Goal: Book appointment/travel/reservation

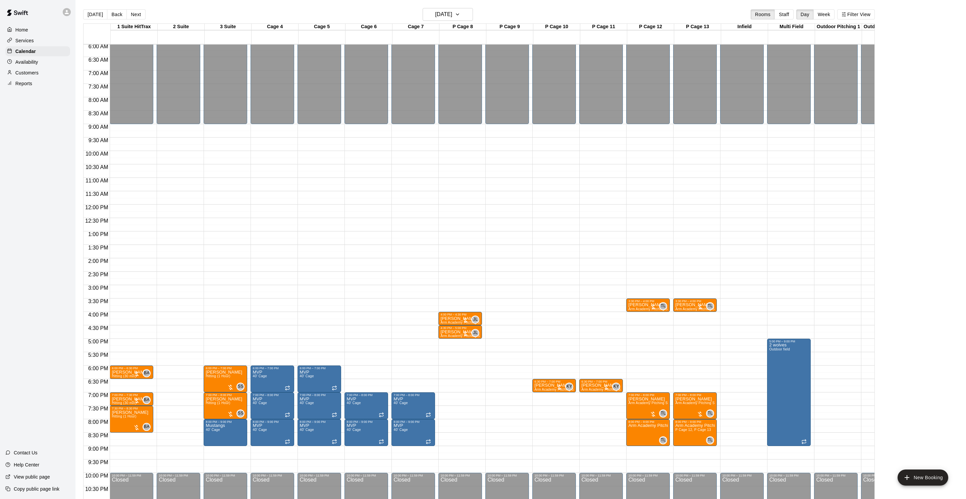
scroll to position [0, 0]
drag, startPoint x: 647, startPoint y: 330, endPoint x: 646, endPoint y: 350, distance: 20.8
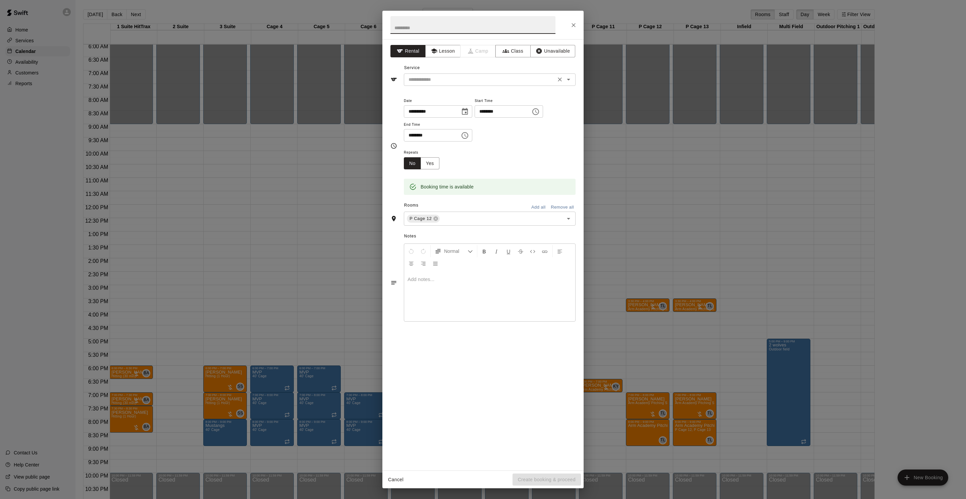
drag, startPoint x: 438, startPoint y: 55, endPoint x: 439, endPoint y: 79, distance: 23.5
click at [438, 55] on button "Lesson" at bounding box center [443, 51] width 35 height 12
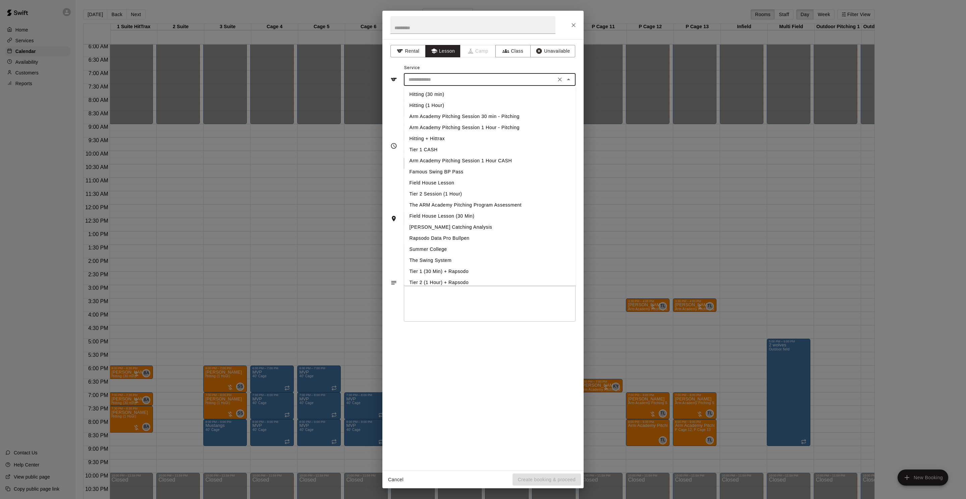
click at [439, 79] on input "text" at bounding box center [480, 80] width 148 height 8
click at [486, 130] on li "Arm Academy Pitching Session 1 Hour - Pitching" at bounding box center [490, 127] width 172 height 11
type input "**********"
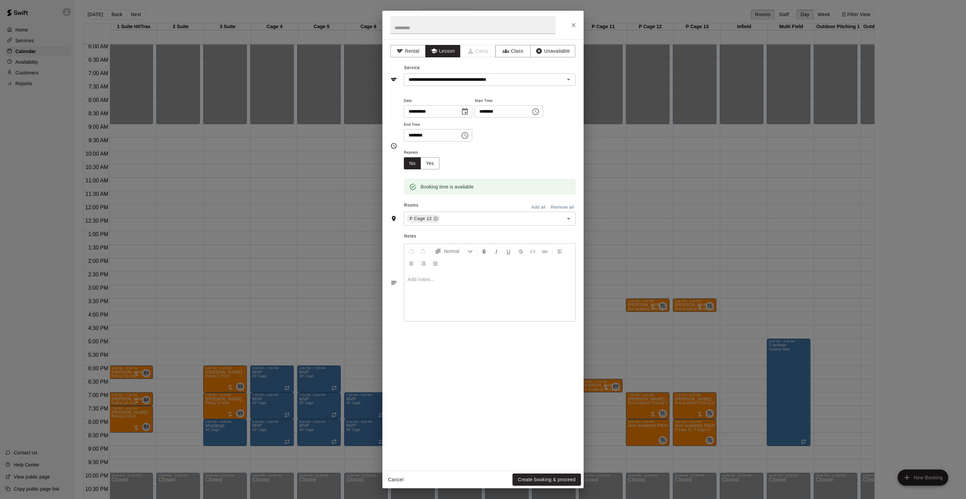
click at [461, 211] on div "Rooms Add all Remove all" at bounding box center [483, 205] width 185 height 11
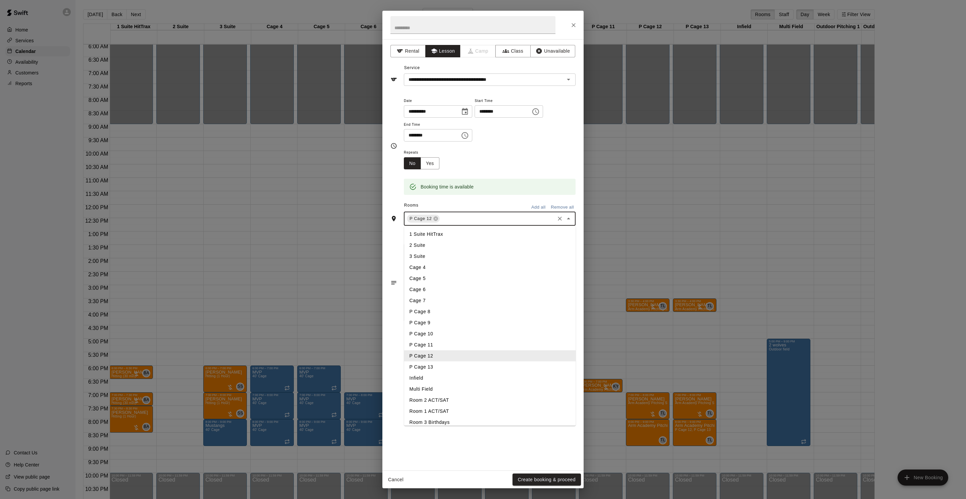
click at [459, 218] on input "text" at bounding box center [497, 219] width 113 height 8
click at [455, 367] on li "P Cage 13" at bounding box center [490, 367] width 172 height 11
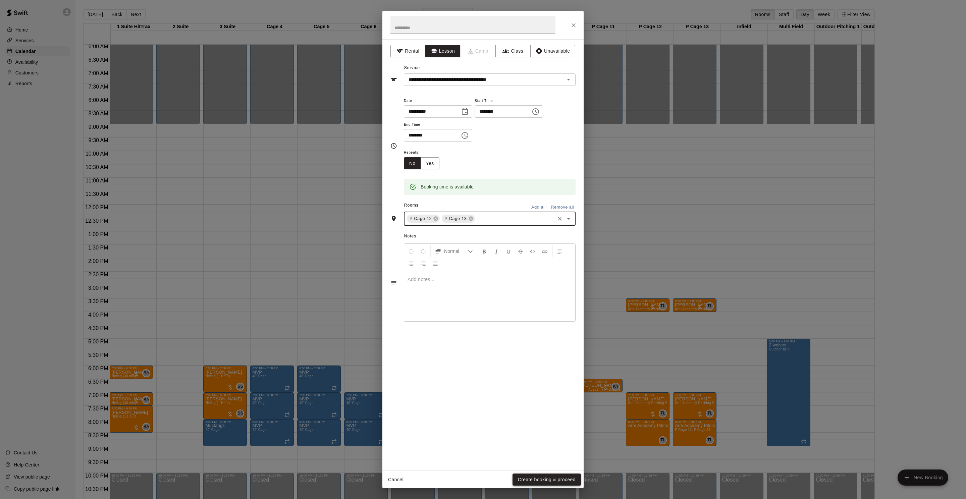
click at [537, 479] on button "Create booking & proceed" at bounding box center [547, 480] width 68 height 12
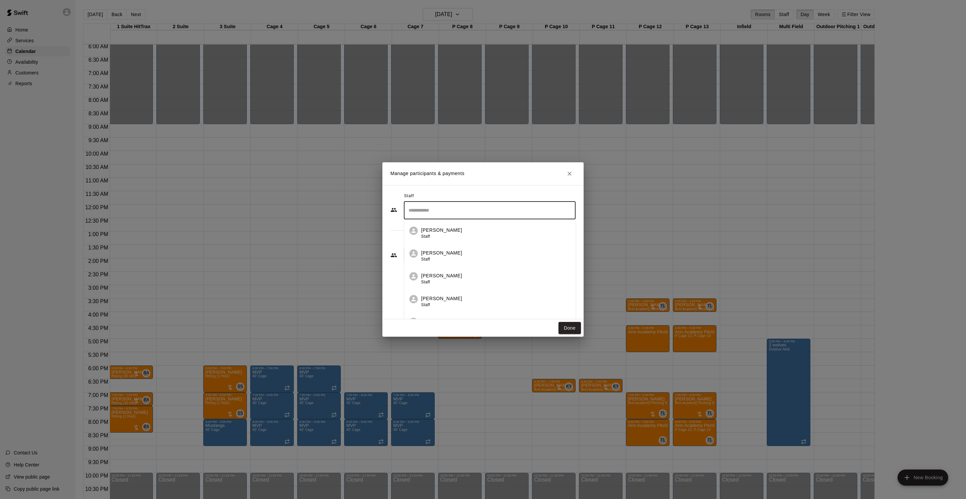
click at [426, 213] on input "Search staff" at bounding box center [490, 211] width 166 height 12
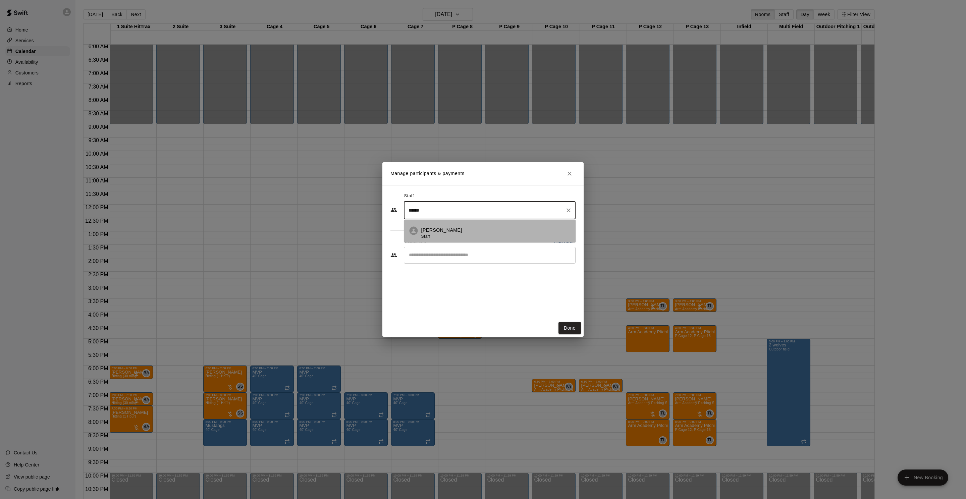
click at [467, 236] on div "Tyler Levine Staff" at bounding box center [495, 233] width 149 height 13
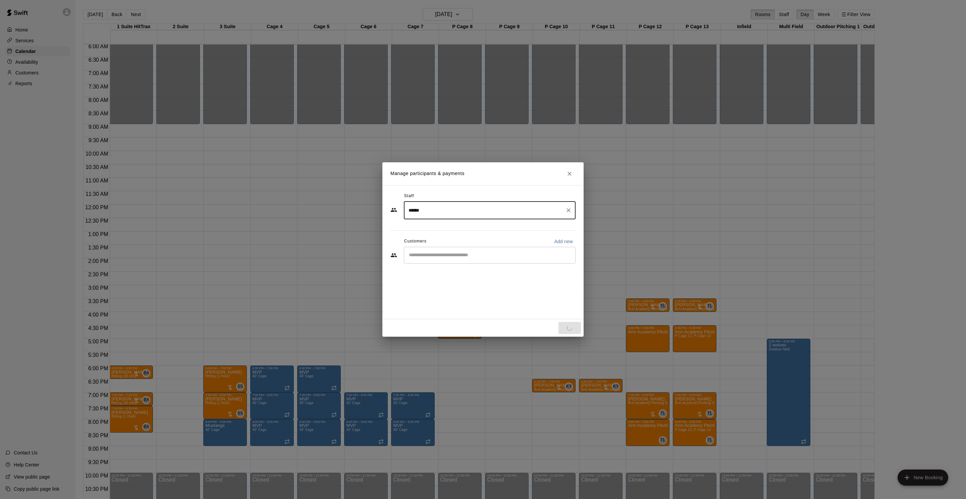
type input "******"
click at [457, 258] on input "Start typing to search customers..." at bounding box center [490, 255] width 166 height 7
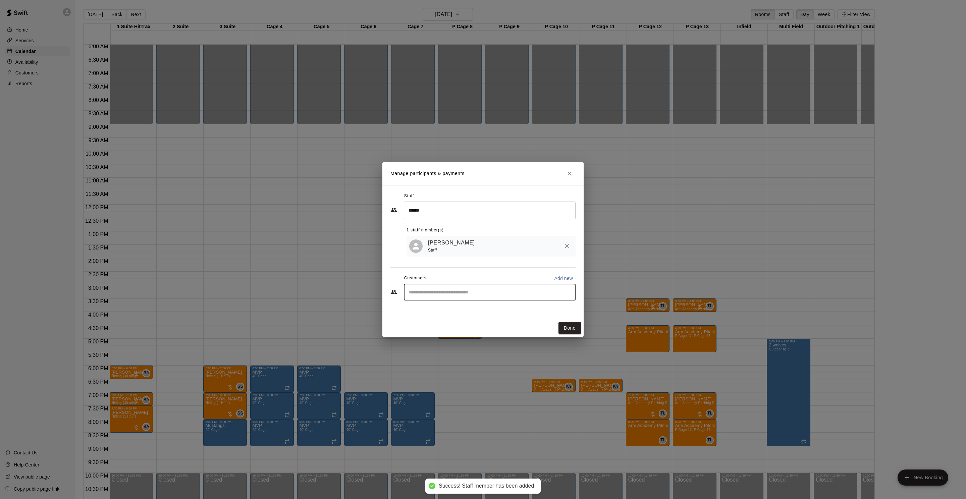
click at [454, 292] on input "Start typing to search customers..." at bounding box center [490, 292] width 166 height 7
type input "******"
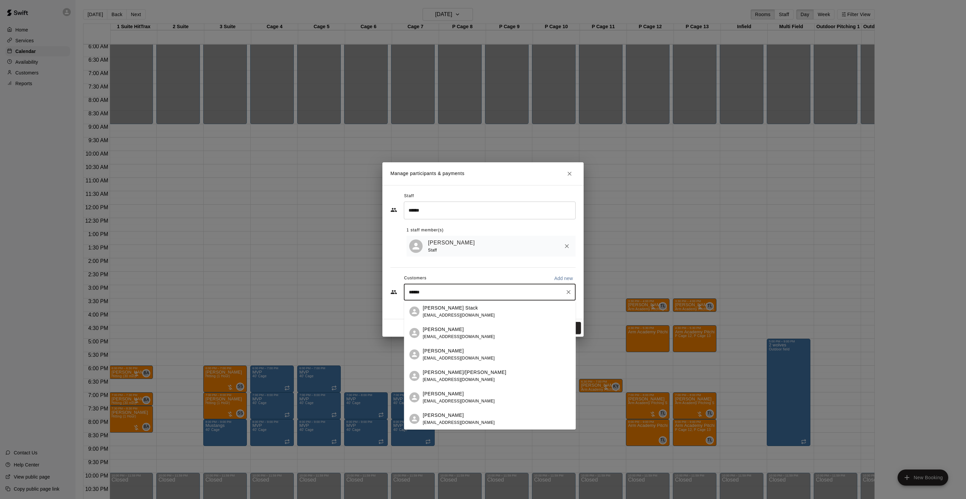
click at [474, 314] on div "Parker Stack stackhope@gmail.com" at bounding box center [497, 312] width 148 height 14
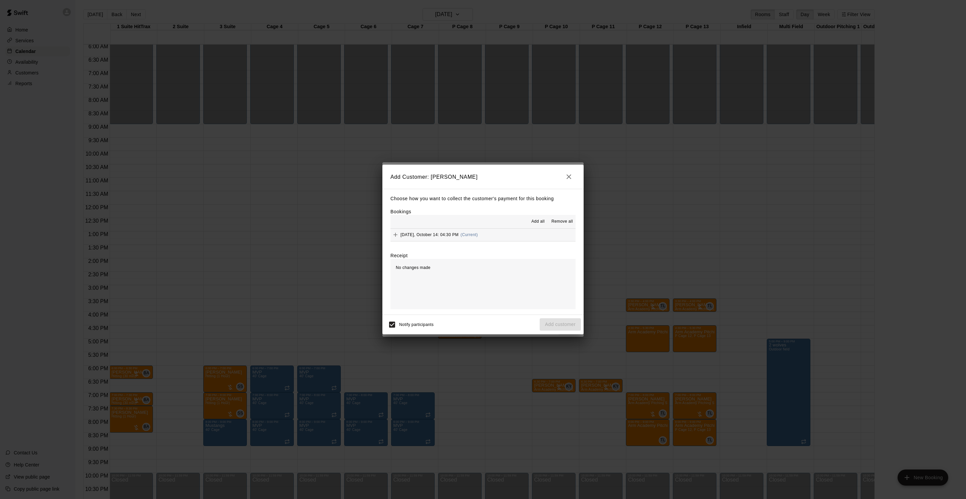
click at [437, 233] on span "Tuesday, October 14: 04:30 PM" at bounding box center [430, 235] width 58 height 5
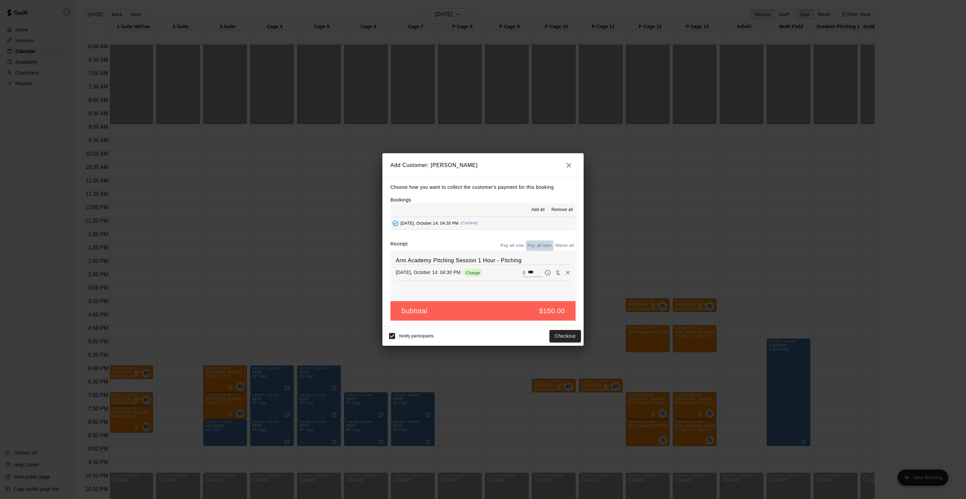
drag, startPoint x: 537, startPoint y: 250, endPoint x: 538, endPoint y: 258, distance: 8.5
click at [537, 250] on button "Pay all later" at bounding box center [540, 246] width 28 height 10
click at [562, 340] on button "Add customer" at bounding box center [560, 336] width 41 height 12
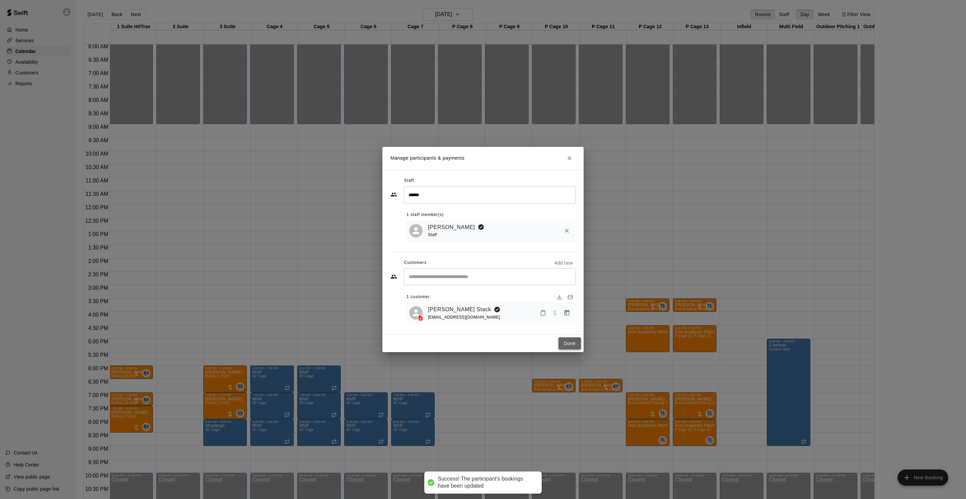
click at [576, 346] on button "Done" at bounding box center [570, 344] width 22 height 12
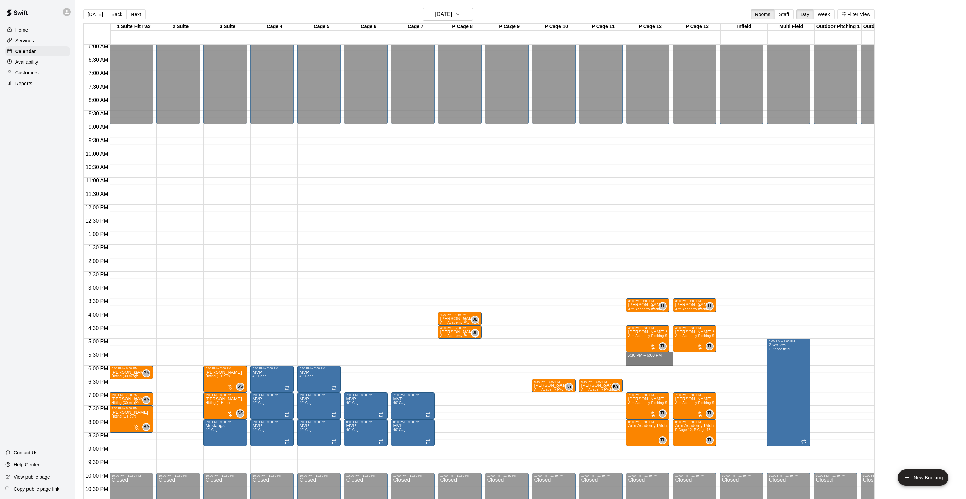
drag, startPoint x: 643, startPoint y: 354, endPoint x: 642, endPoint y: 361, distance: 6.8
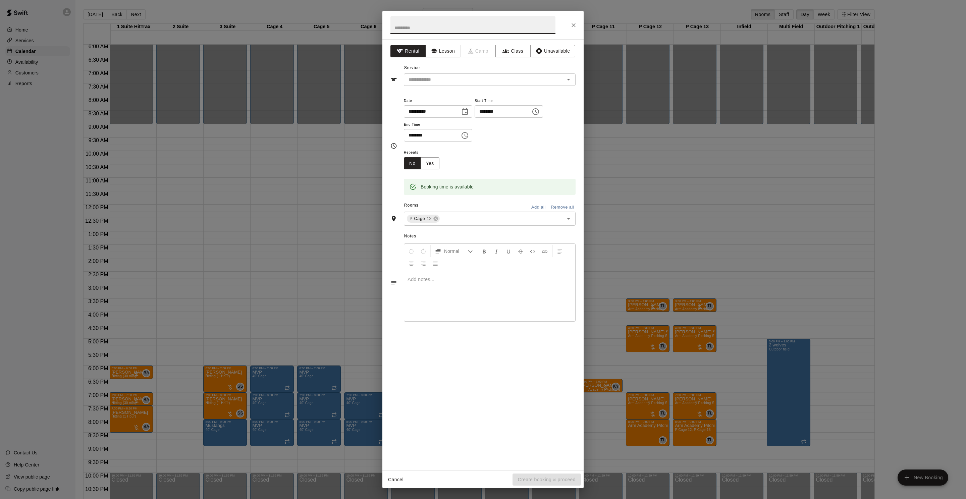
click at [451, 48] on button "Lesson" at bounding box center [443, 51] width 35 height 12
click at [450, 73] on div "​" at bounding box center [490, 79] width 172 height 12
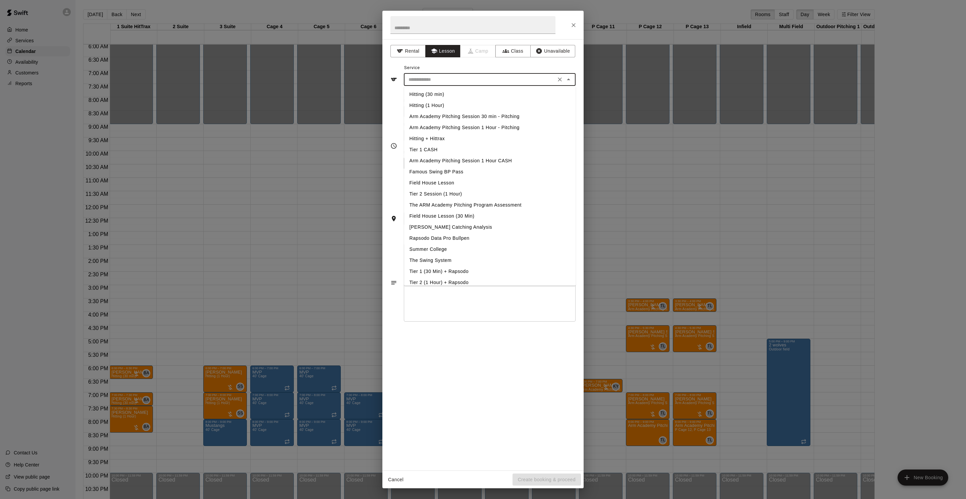
drag, startPoint x: 449, startPoint y: 78, endPoint x: 471, endPoint y: 107, distance: 35.7
click at [449, 78] on input "text" at bounding box center [480, 80] width 148 height 8
click at [495, 118] on li "Arm Academy Pitching Session 30 min - Pitching" at bounding box center [490, 116] width 172 height 11
type input "**********"
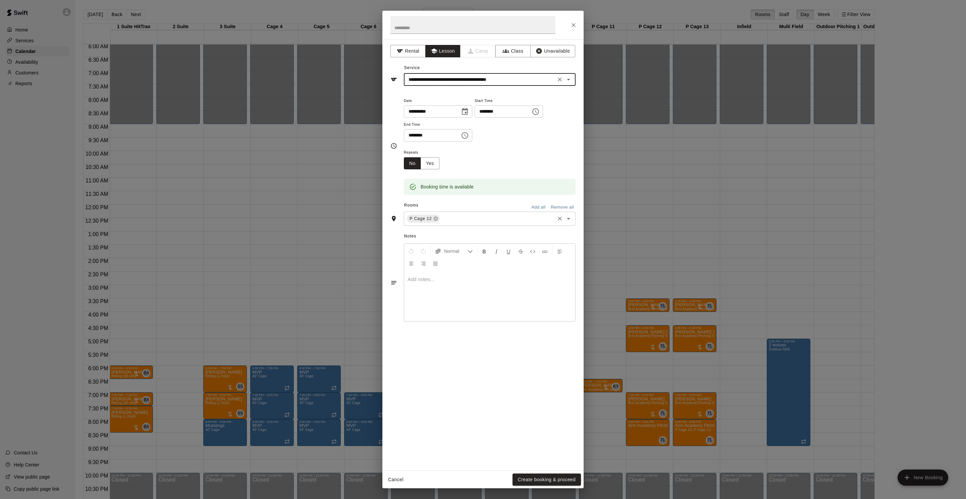
click at [452, 217] on input "text" at bounding box center [497, 219] width 113 height 8
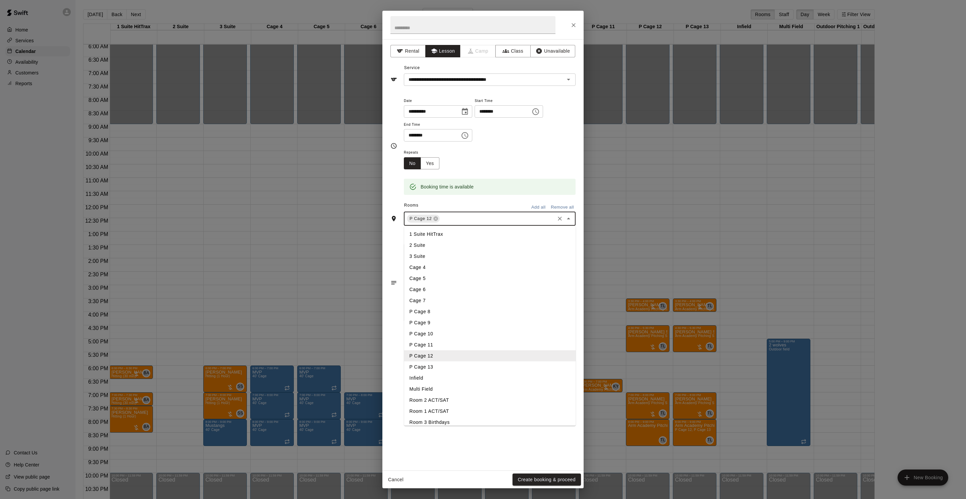
click at [446, 363] on li "P Cage 13" at bounding box center [490, 367] width 172 height 11
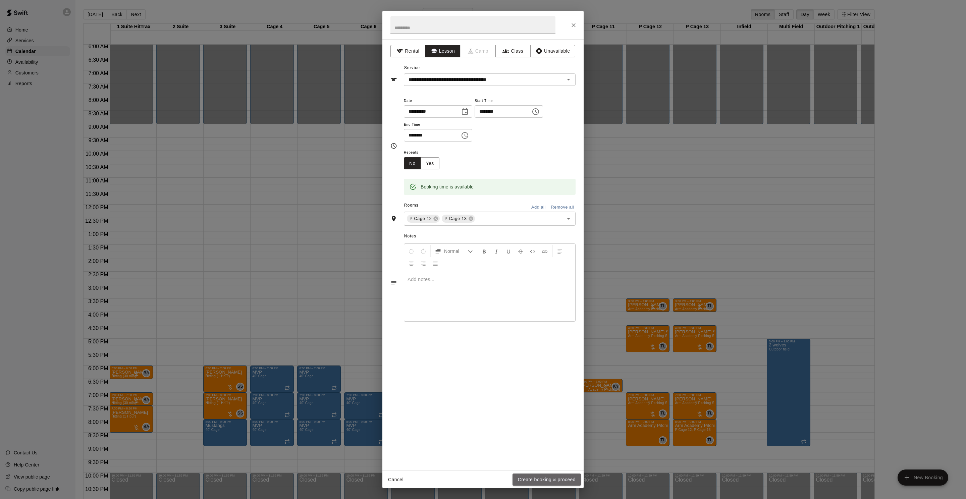
click at [527, 482] on button "Create booking & proceed" at bounding box center [547, 480] width 68 height 12
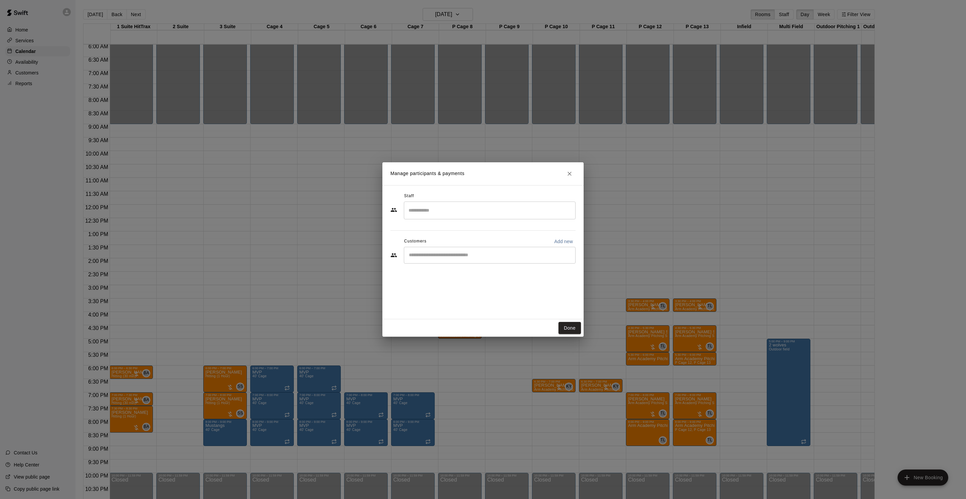
drag, startPoint x: 435, startPoint y: 221, endPoint x: 428, endPoint y: 212, distance: 11.7
click at [435, 221] on div "Staff ​ Customers Add new ​" at bounding box center [483, 231] width 185 height 80
click at [427, 210] on input "Search staff" at bounding box center [490, 211] width 166 height 12
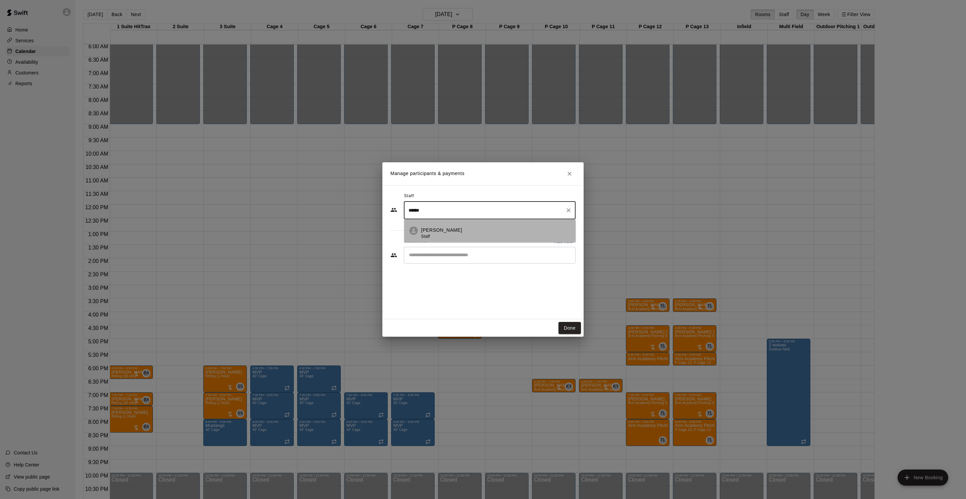
drag, startPoint x: 432, startPoint y: 234, endPoint x: 433, endPoint y: 239, distance: 5.1
click at [432, 234] on div "Tyler Levine Staff" at bounding box center [441, 233] width 41 height 13
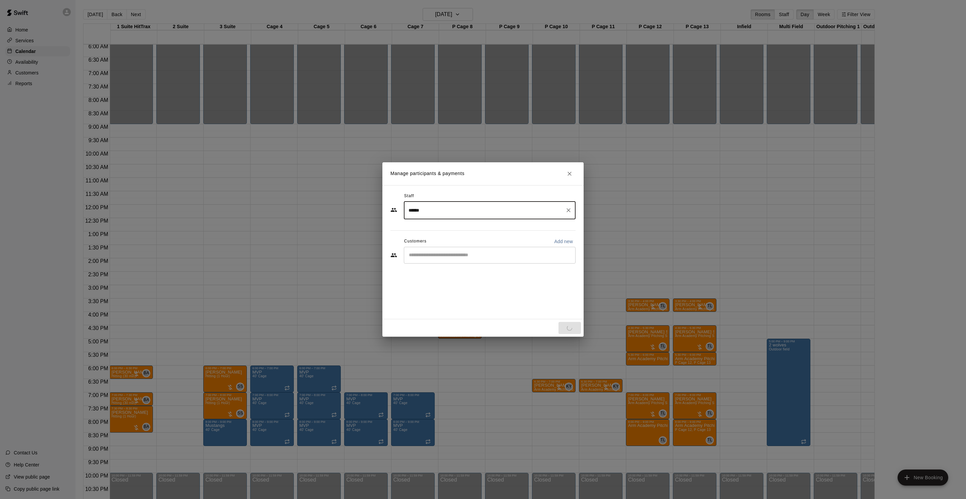
click at [434, 260] on div "​" at bounding box center [490, 255] width 172 height 17
type input "******"
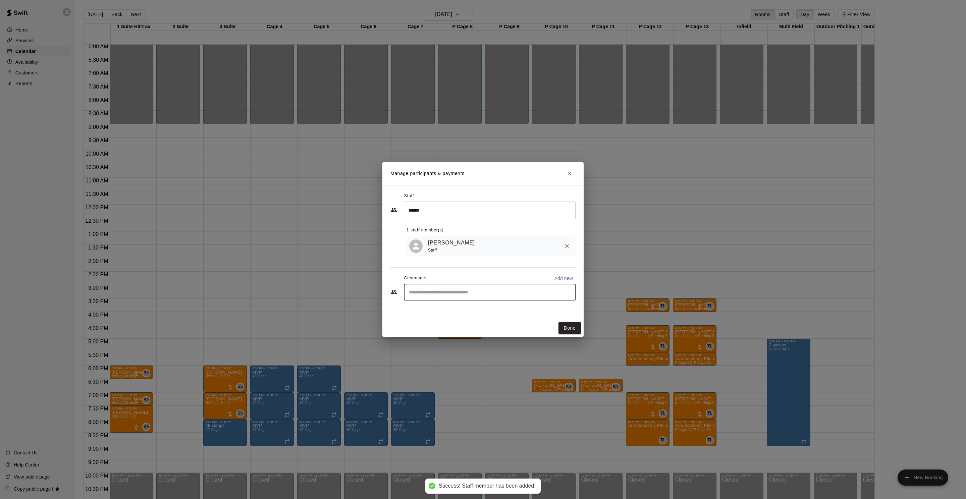
click at [432, 295] on input "Start typing to search customers..." at bounding box center [490, 292] width 166 height 7
type input "****"
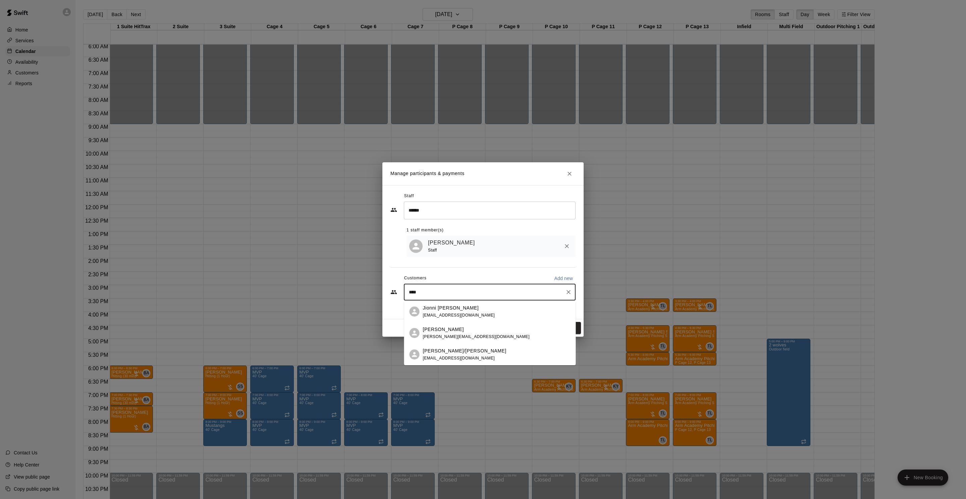
click at [441, 330] on p "Jionni Picciuca" at bounding box center [443, 329] width 41 height 7
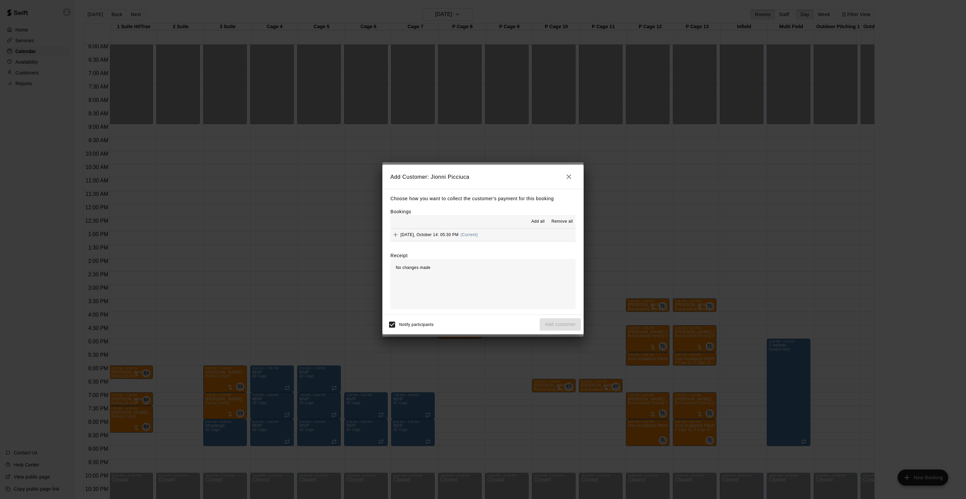
click at [444, 238] on div "Tuesday, October 14: 05:30 PM (Current)" at bounding box center [435, 235] width 88 height 10
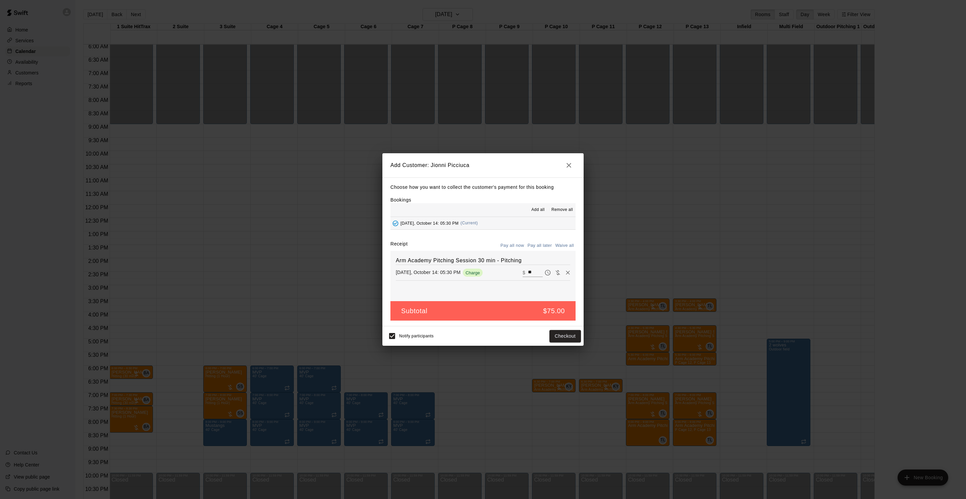
click at [534, 246] on button "Pay all later" at bounding box center [540, 246] width 28 height 10
click at [551, 338] on button "Add customer" at bounding box center [560, 336] width 41 height 12
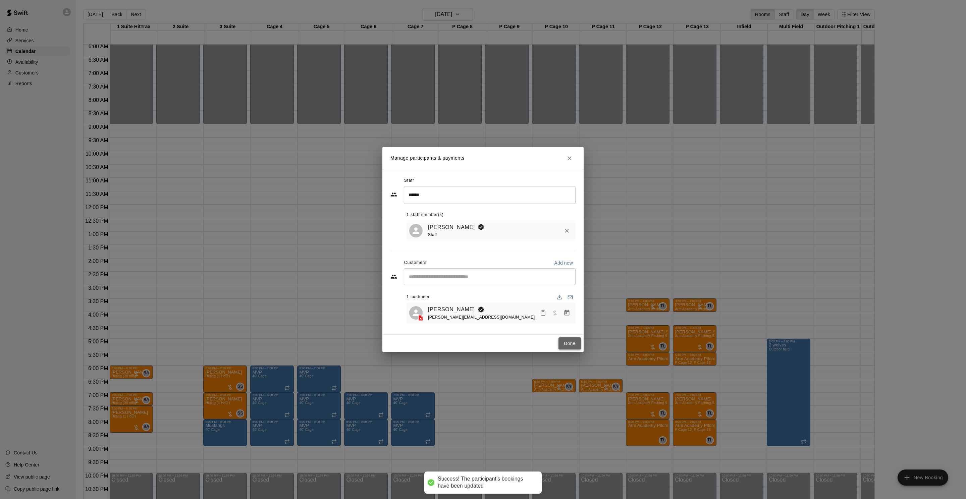
click at [564, 340] on button "Done" at bounding box center [570, 344] width 22 height 12
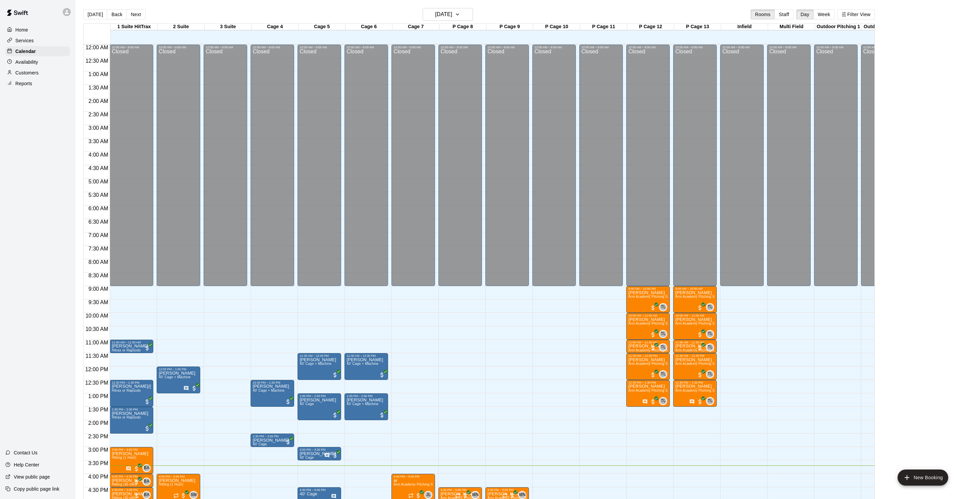
scroll to position [162, 0]
